Goal: Task Accomplishment & Management: Use online tool/utility

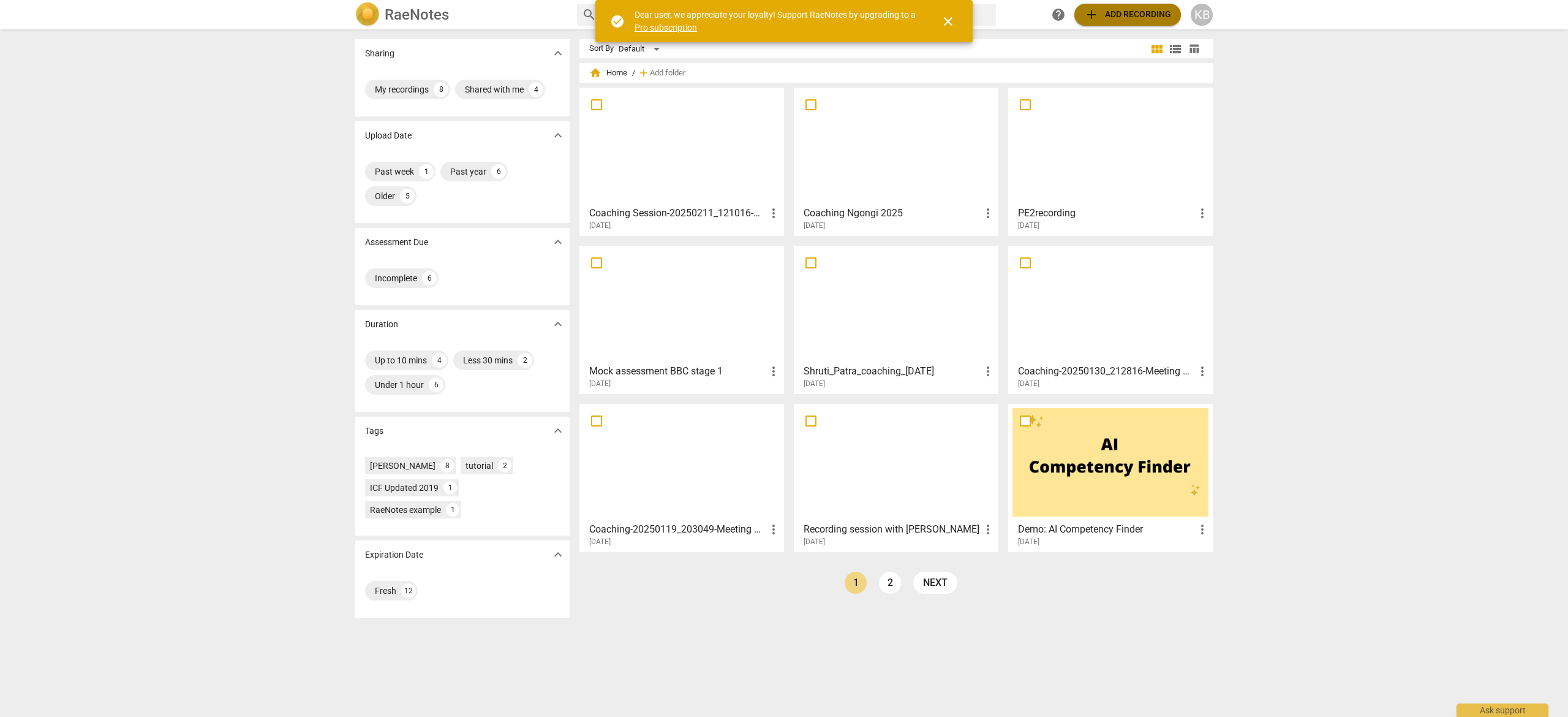
click at [1140, 13] on span "add Add recording" at bounding box center [1127, 15] width 87 height 15
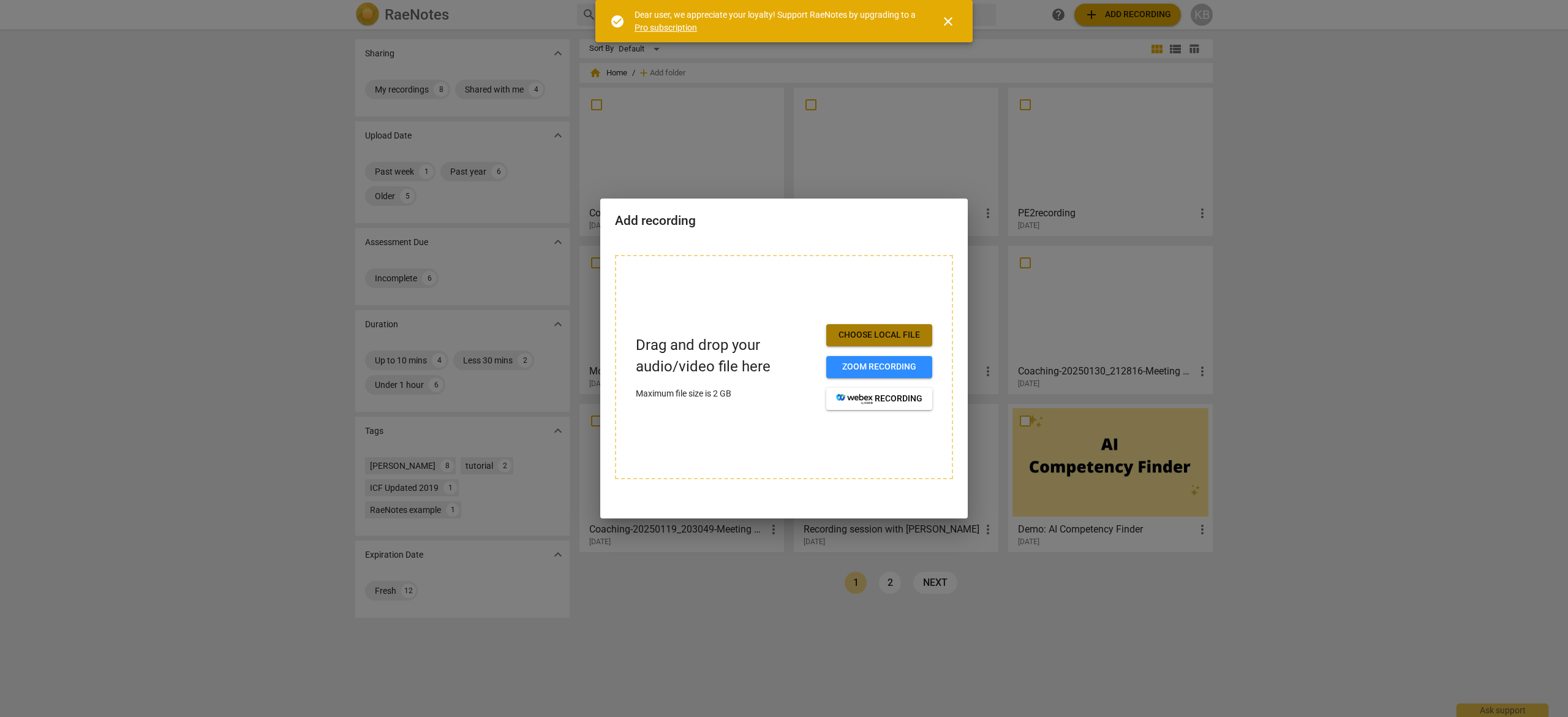
click at [882, 336] on span "Choose local file" at bounding box center [879, 335] width 86 height 12
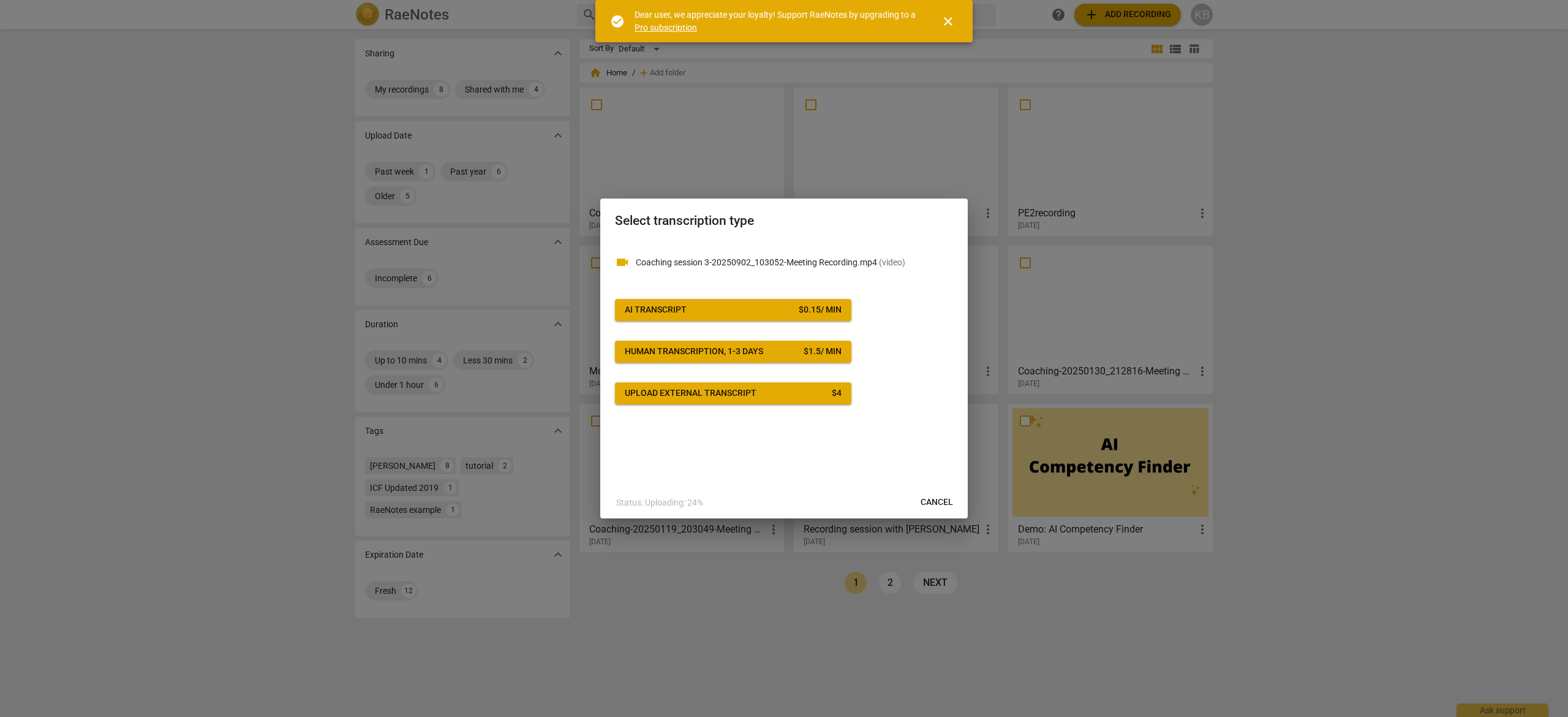
click at [688, 309] on span "AI Transcript $ 0.15 / min" at bounding box center [732, 310] width 217 height 12
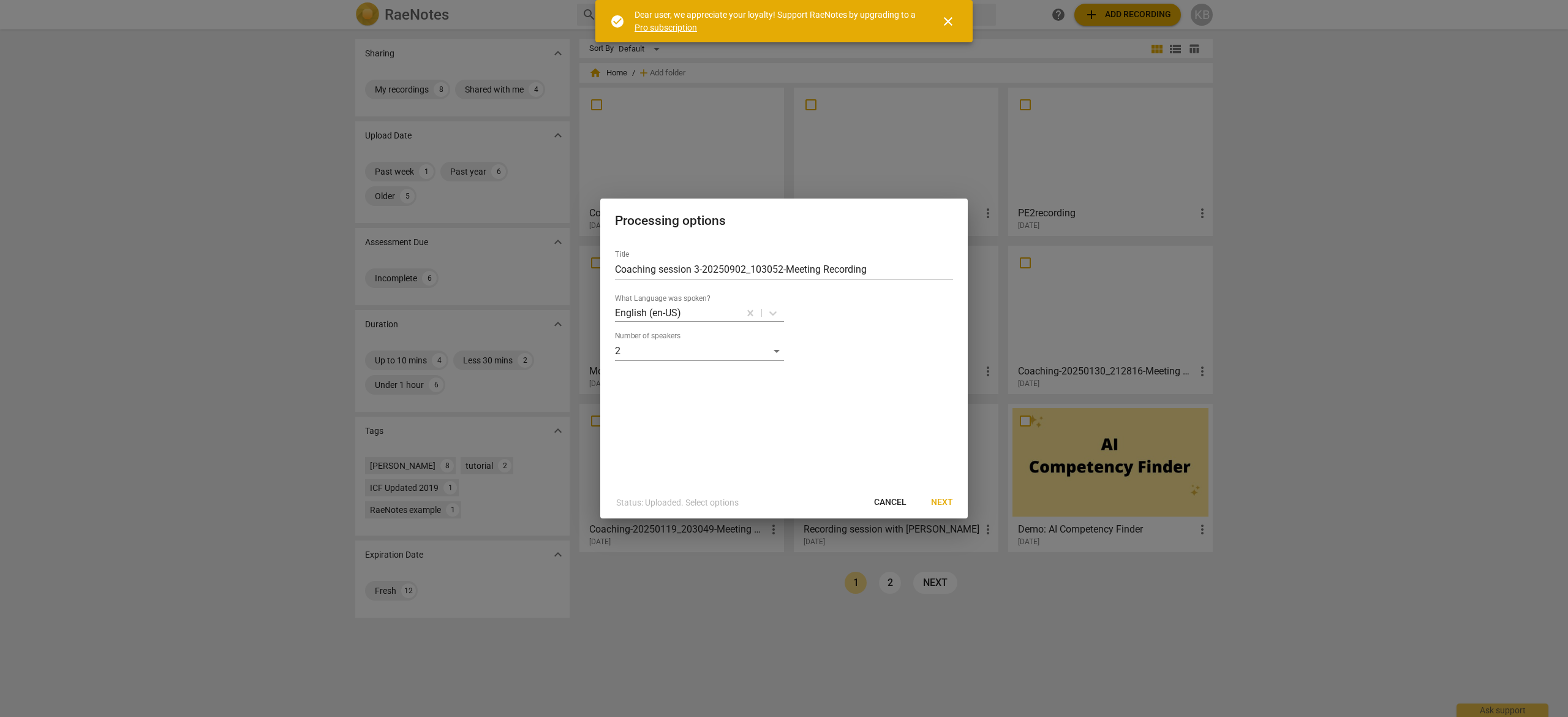
click at [940, 501] on span "Next" at bounding box center [942, 502] width 22 height 12
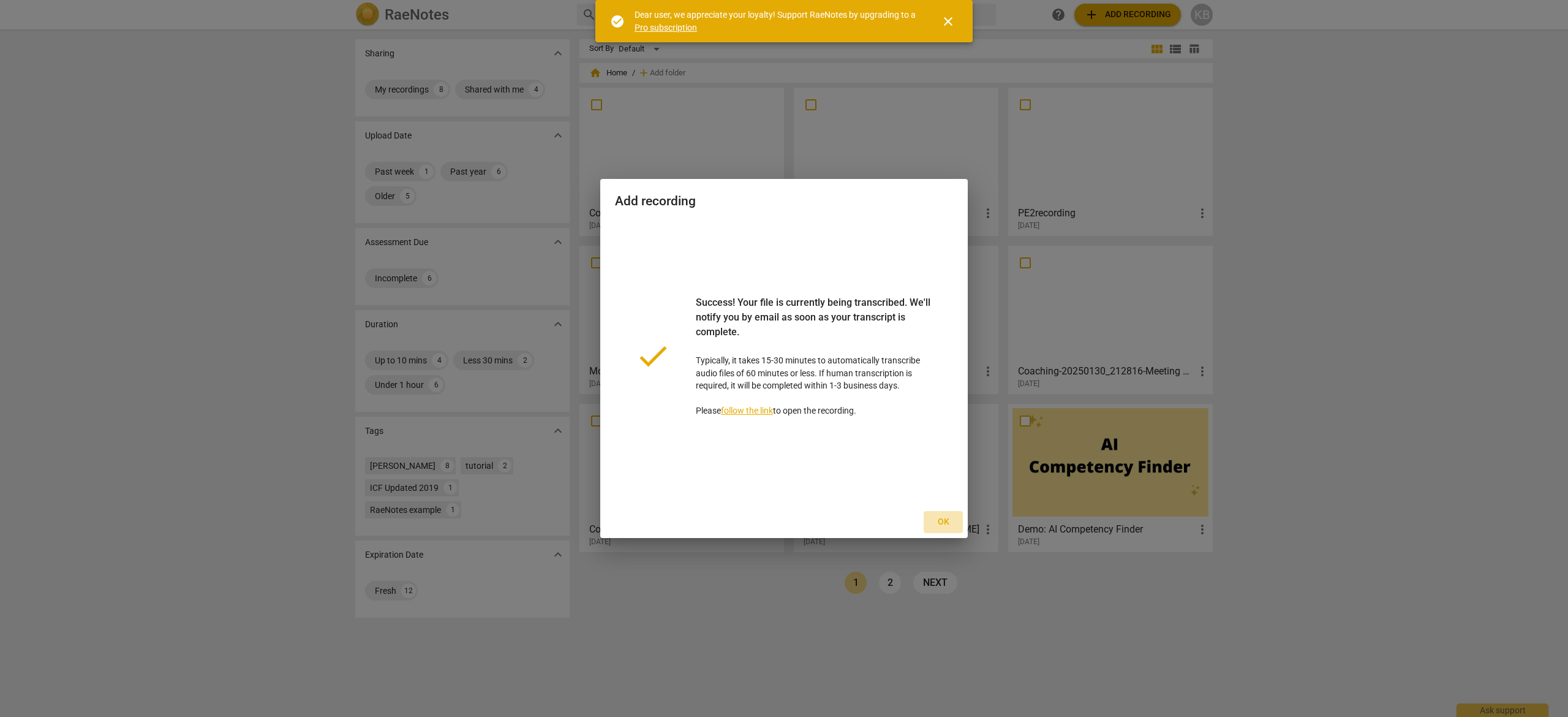
click at [942, 519] on span "Ok" at bounding box center [943, 522] width 20 height 12
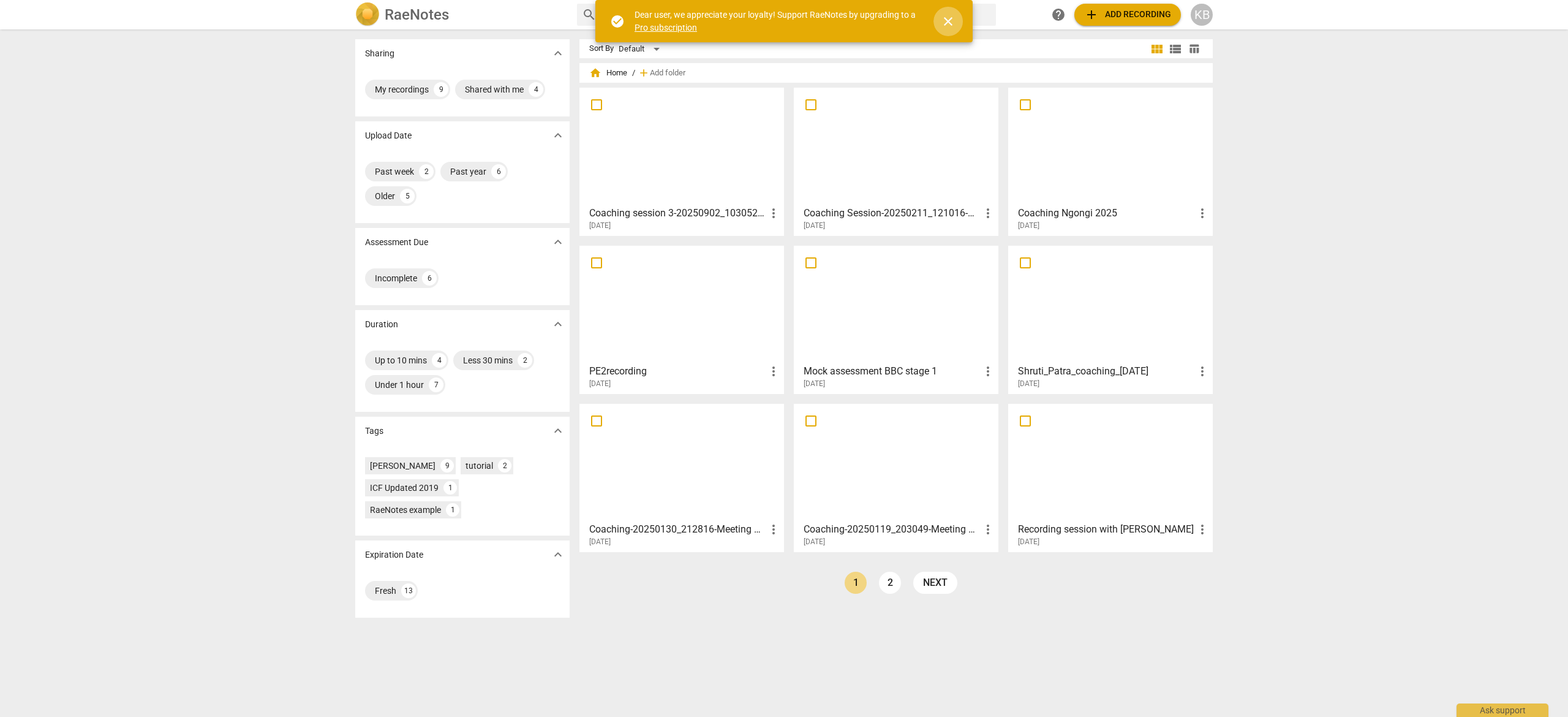
click at [948, 21] on span "close" at bounding box center [948, 22] width 15 height 15
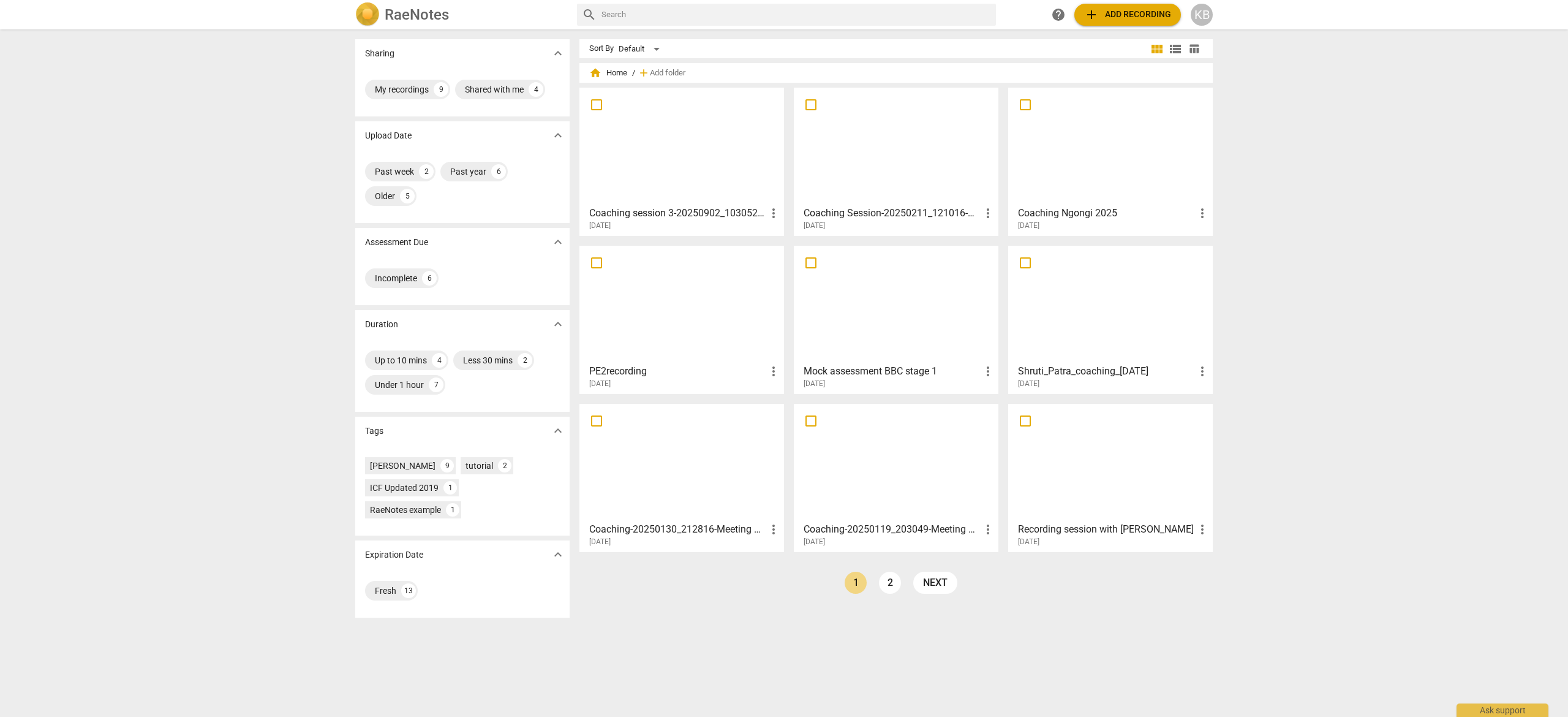
click at [686, 140] on div at bounding box center [682, 146] width 196 height 109
